Goal: Information Seeking & Learning: Learn about a topic

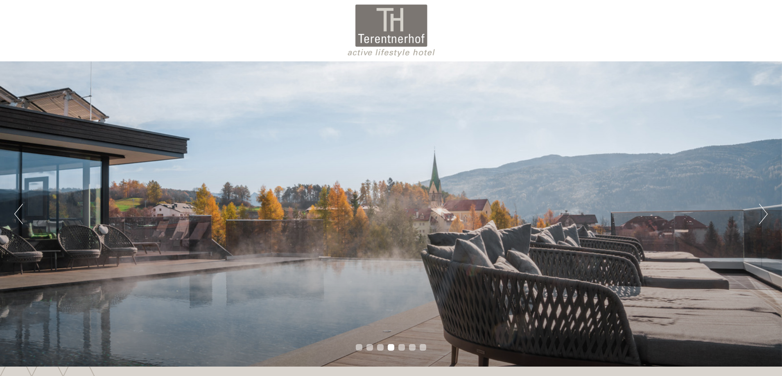
click at [766, 213] on button "Next" at bounding box center [763, 214] width 9 height 20
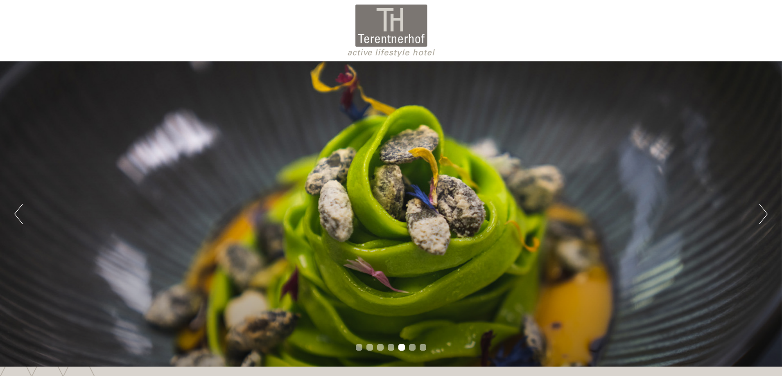
click at [766, 213] on button "Next" at bounding box center [763, 214] width 9 height 20
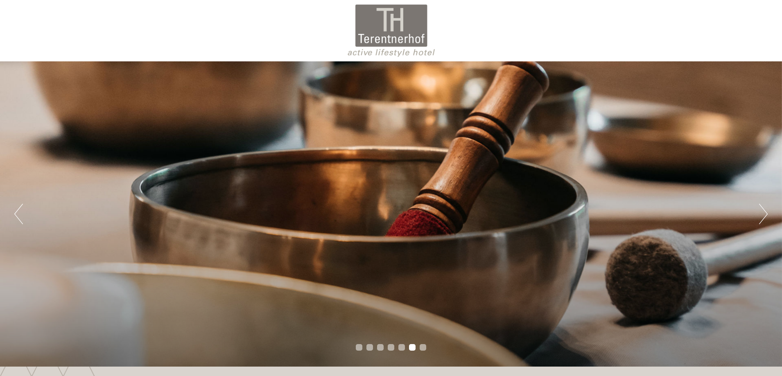
click at [766, 213] on button "Next" at bounding box center [763, 214] width 9 height 20
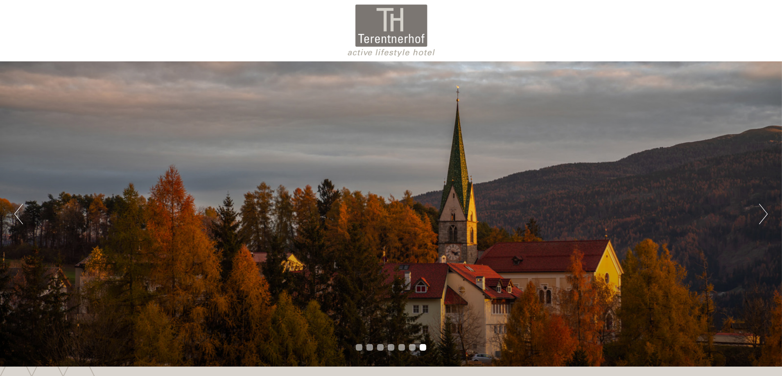
click at [766, 213] on button "Next" at bounding box center [763, 214] width 9 height 20
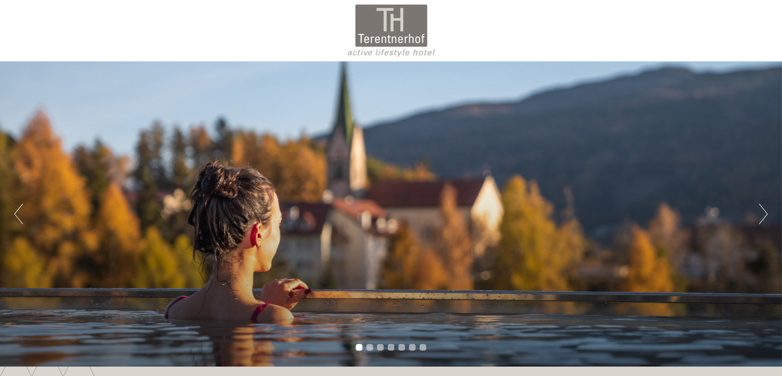
click at [766, 213] on button "Next" at bounding box center [763, 214] width 9 height 20
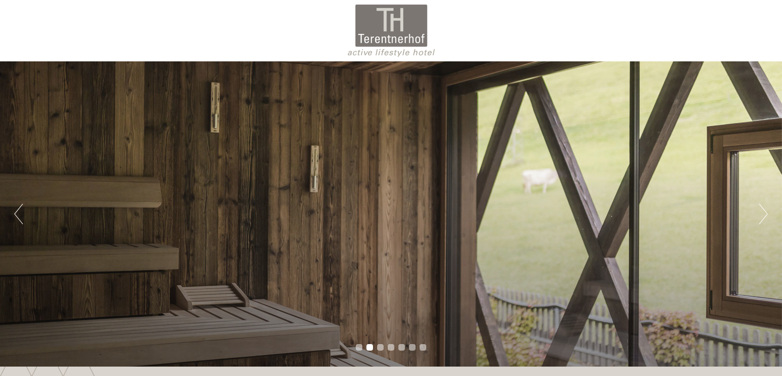
click at [766, 213] on button "Next" at bounding box center [763, 214] width 9 height 20
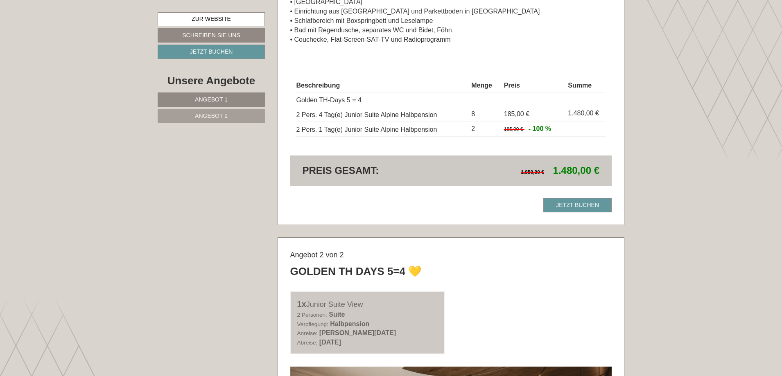
scroll to position [523, 0]
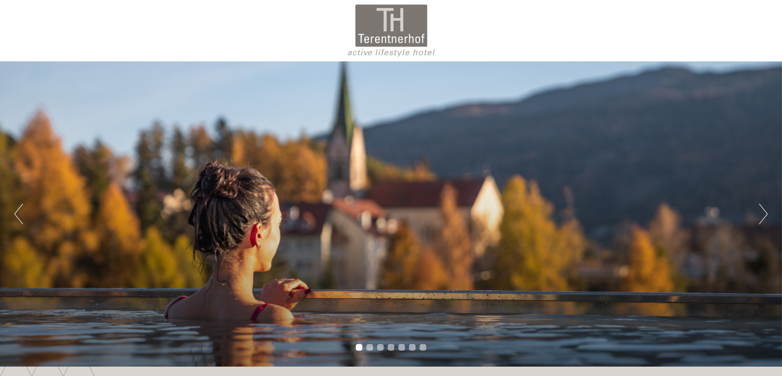
click at [598, 16] on div at bounding box center [391, 30] width 459 height 53
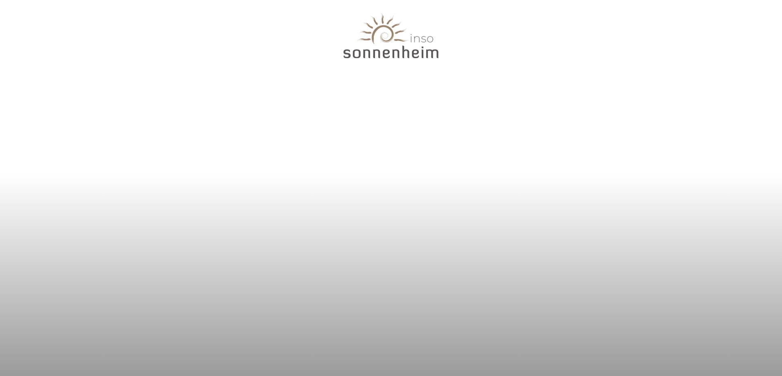
click at [465, 97] on div at bounding box center [391, 227] width 782 height 306
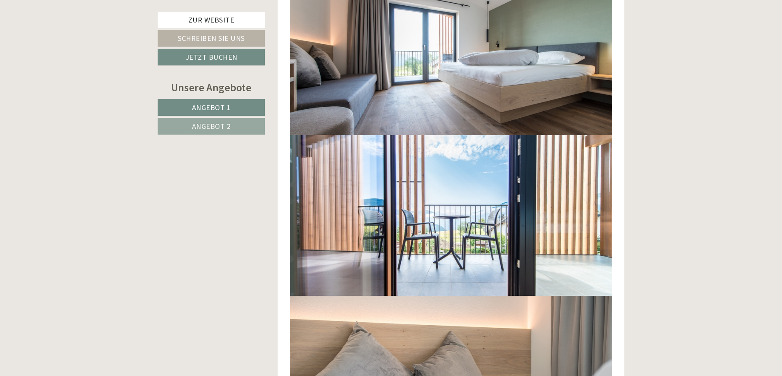
scroll to position [56, 0]
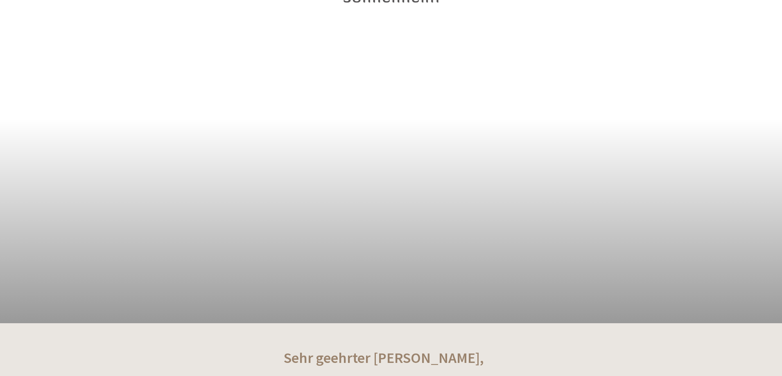
click at [733, 124] on div at bounding box center [391, 171] width 782 height 306
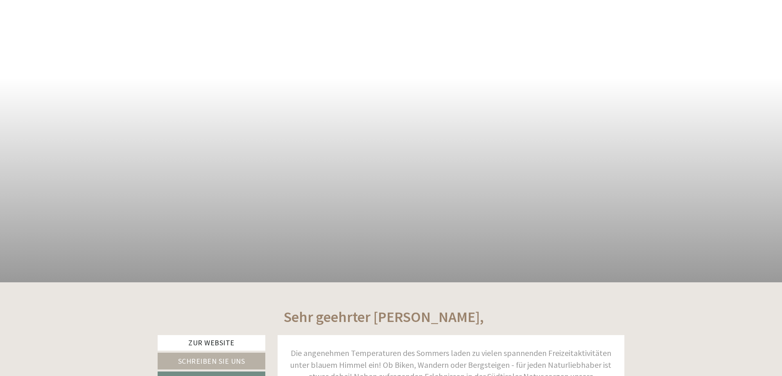
scroll to position [0, 0]
